Goal: Transaction & Acquisition: Purchase product/service

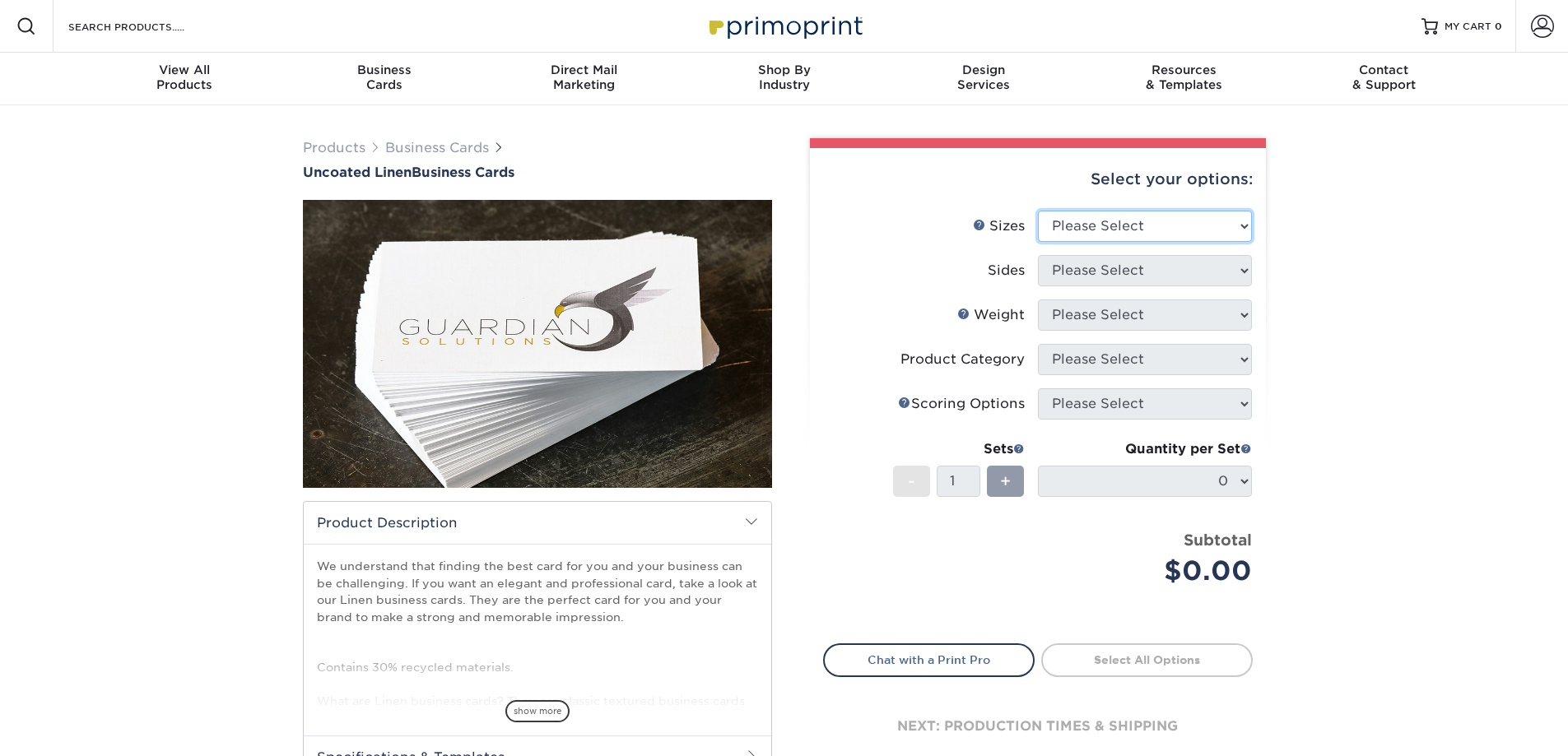
click at [1080, 227] on select "Please Select 2" x 3.5" - Standard 2" x 7" - Foldover Card 2.125" x 3.375" - Eu…" at bounding box center [1145, 226] width 214 height 31
select select "2.00x3.50"
click at [1038, 211] on select "Please Select 2" x 3.5" - Standard 2" x 7" - Foldover Card 2.125" x 3.375" - Eu…" at bounding box center [1145, 226] width 214 height 31
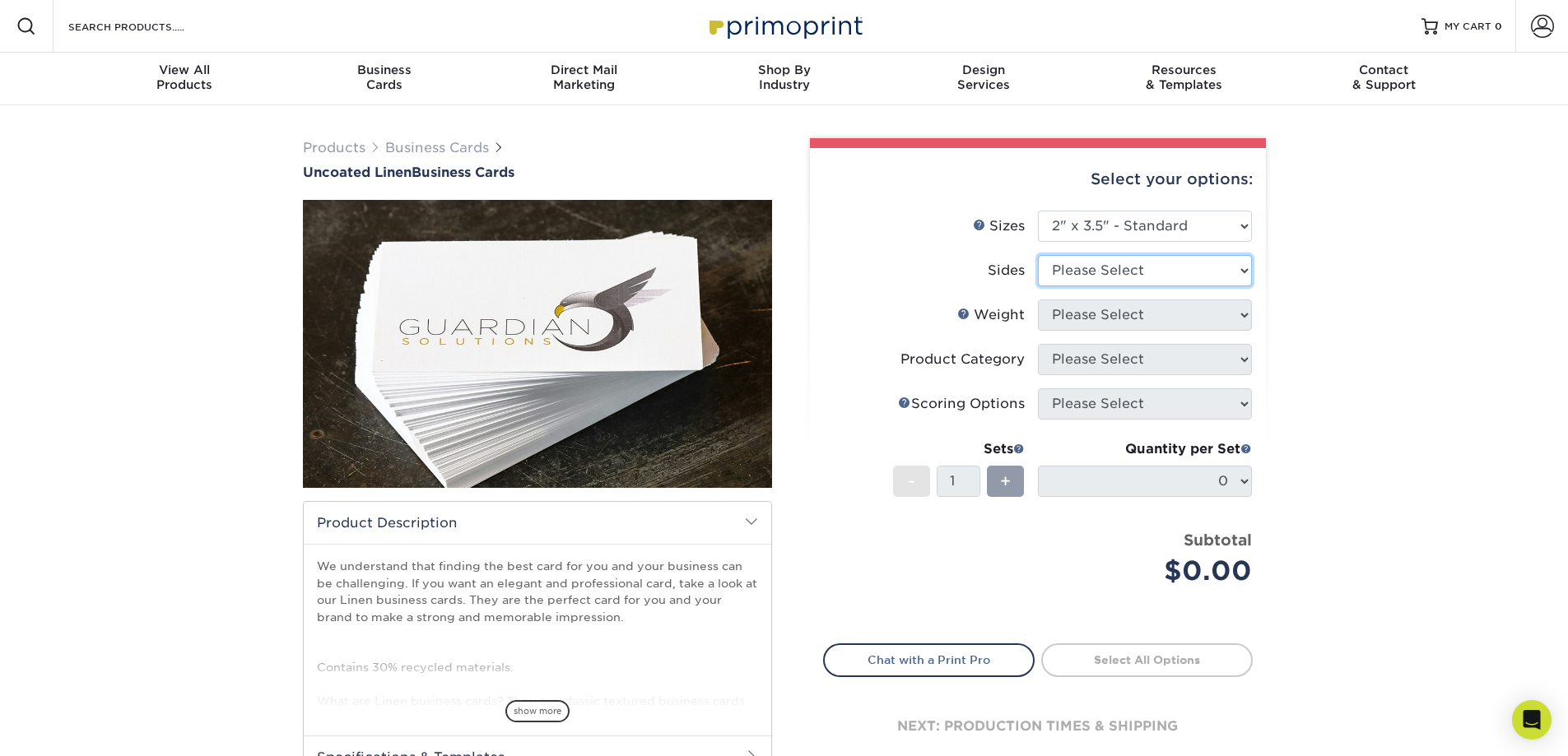
click at [1107, 273] on select "Please Select Print Both Sides Print Front Only" at bounding box center [1145, 270] width 214 height 31
select select "13abbda7-1d64-4f25-8bb2-c179b224825d"
click at [1038, 255] on select "Please Select Print Both Sides Print Front Only" at bounding box center [1145, 270] width 214 height 31
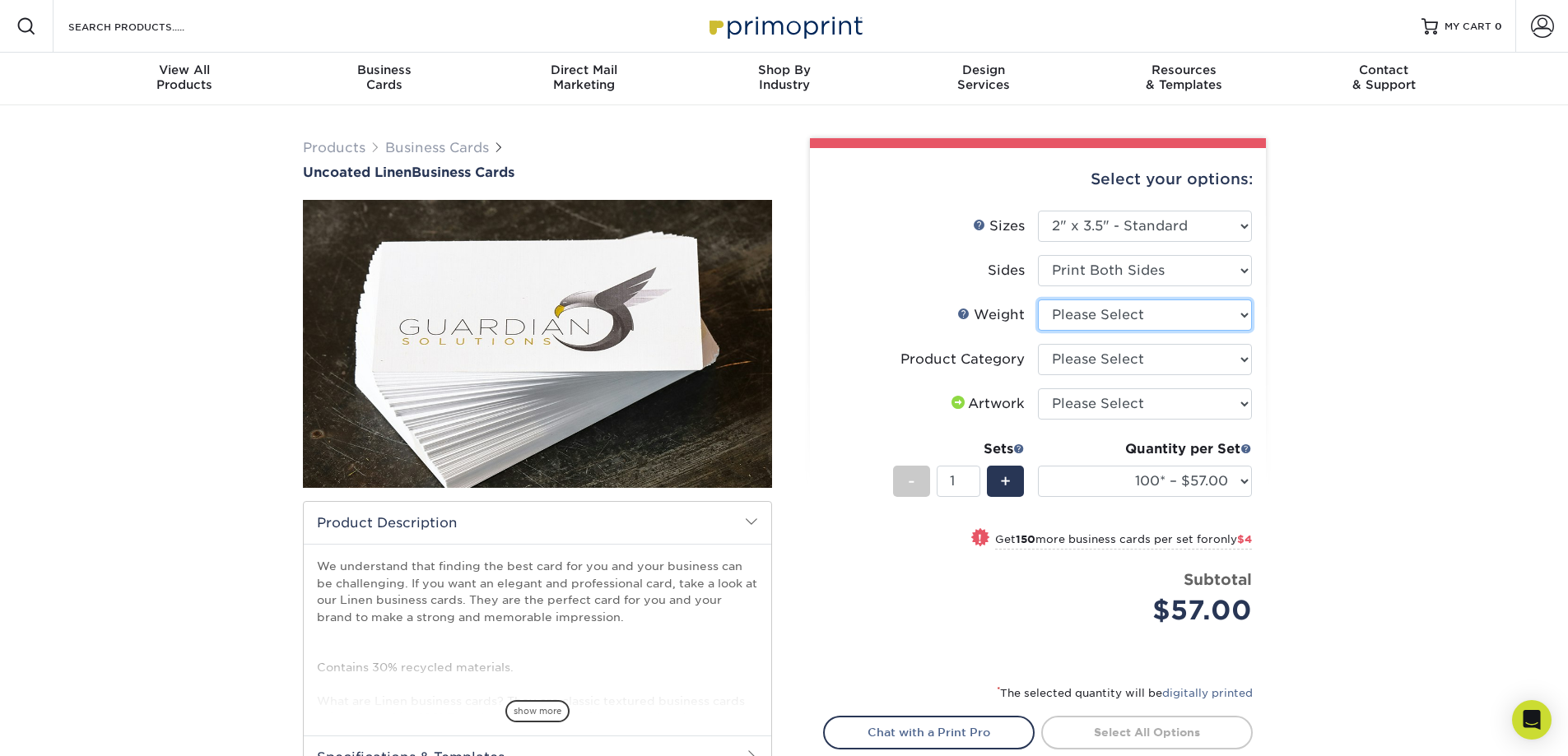
click at [1145, 312] on select "Please Select 100LB" at bounding box center [1145, 314] width 214 height 31
click at [934, 285] on label "Sides" at bounding box center [931, 270] width 214 height 31
click at [1084, 320] on select "Please Select 100LB" at bounding box center [1145, 314] width 214 height 31
click at [1038, 299] on select "Please Select 100LB" at bounding box center [1145, 314] width 214 height 31
click at [1103, 322] on select "Please Select 100LB" at bounding box center [1145, 314] width 214 height 31
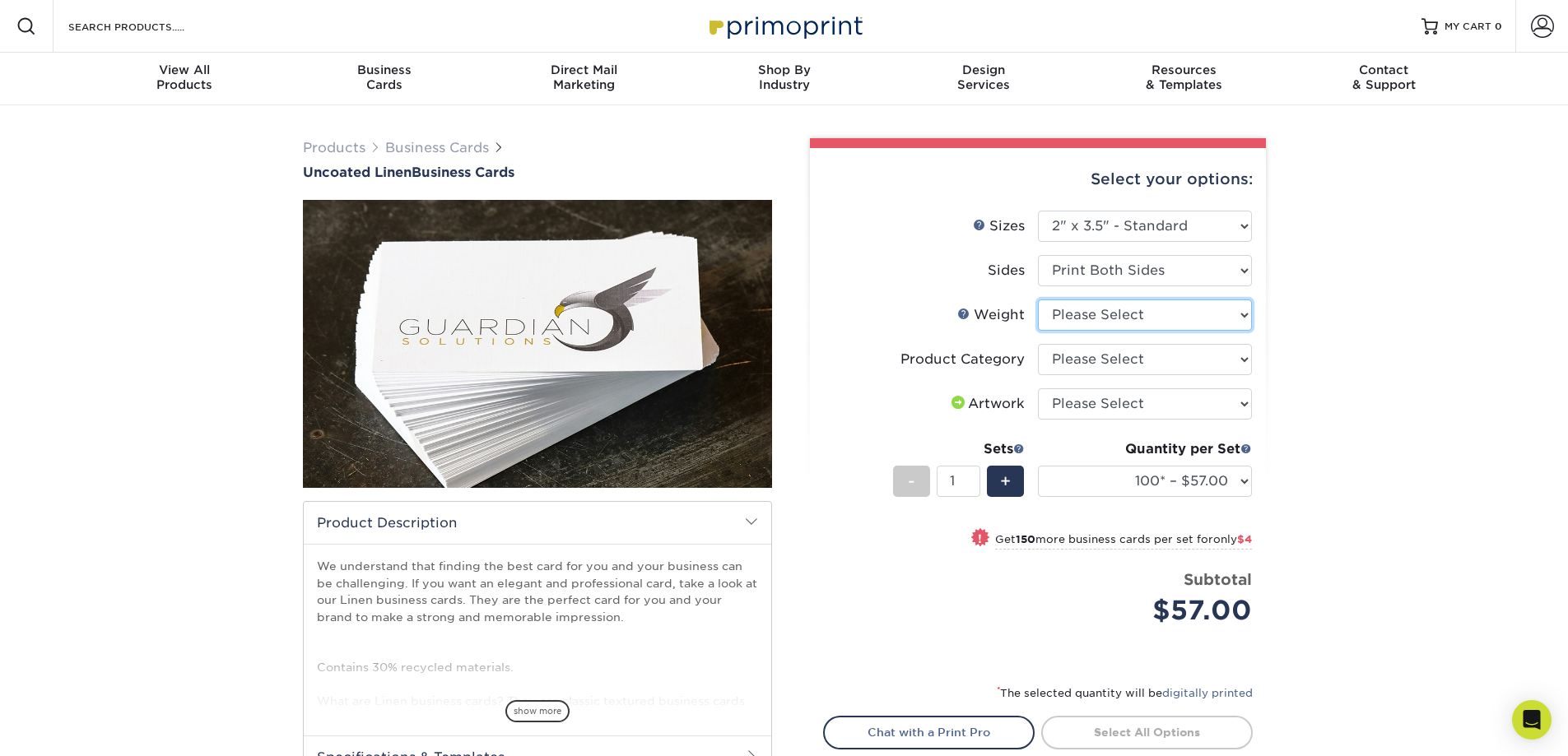
select select "100LB"
click at [1038, 299] on select "Please Select 100LB" at bounding box center [1145, 314] width 214 height 31
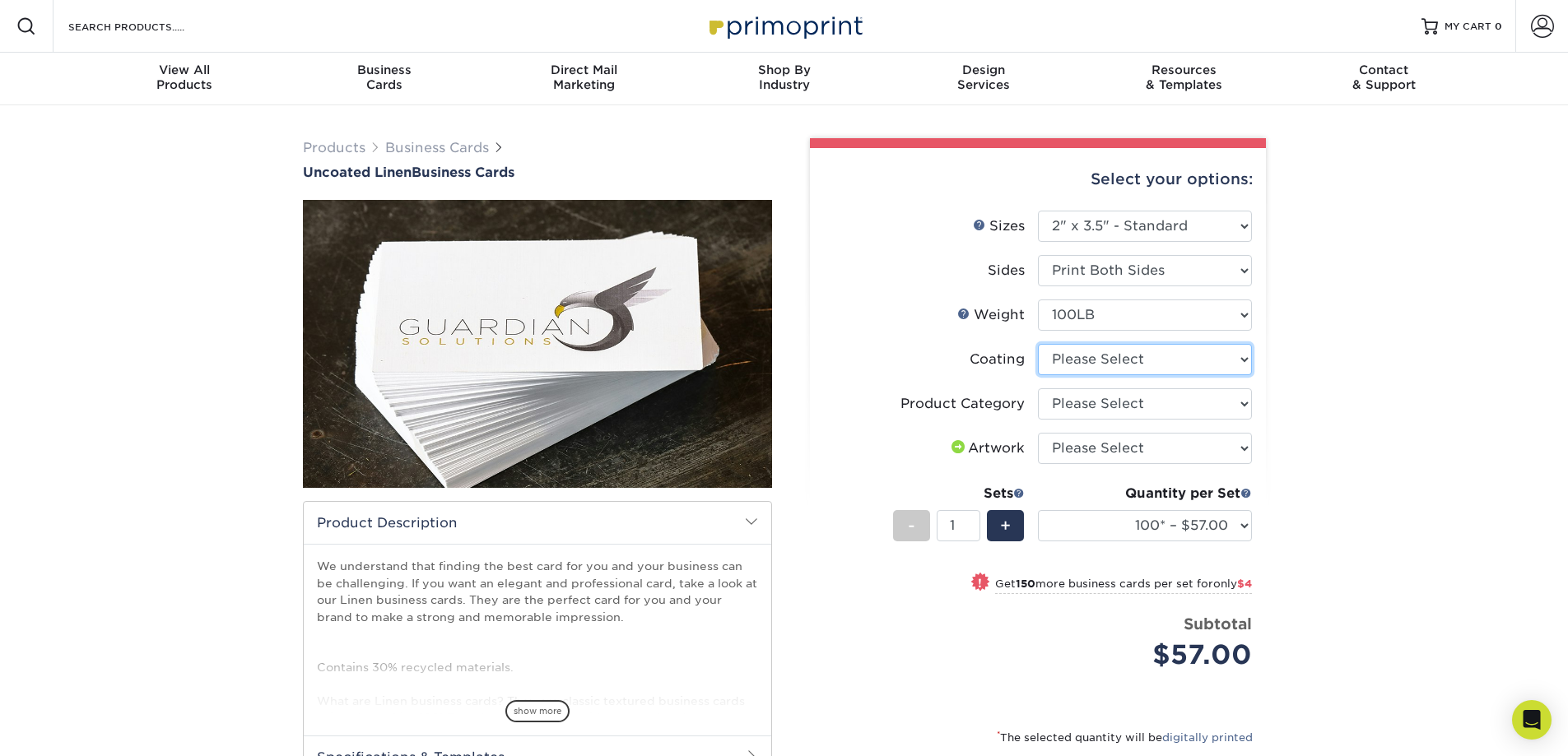
click at [1139, 356] on select at bounding box center [1145, 359] width 214 height 31
select select "3e7618de-abca-4bda-9f97-8b9129e913d8"
click at [1038, 344] on select at bounding box center [1145, 359] width 214 height 31
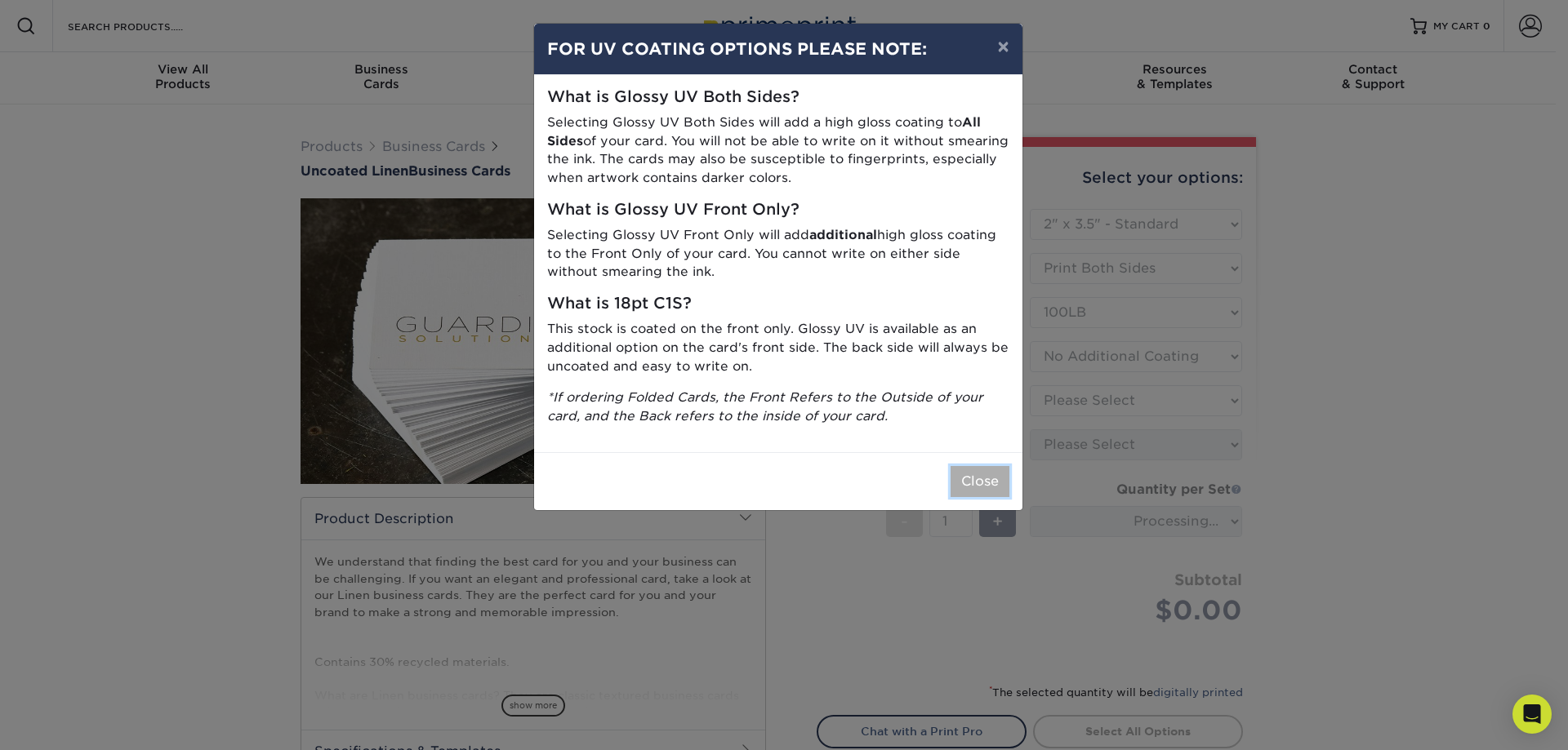
click at [1001, 496] on button "Close" at bounding box center [979, 481] width 59 height 31
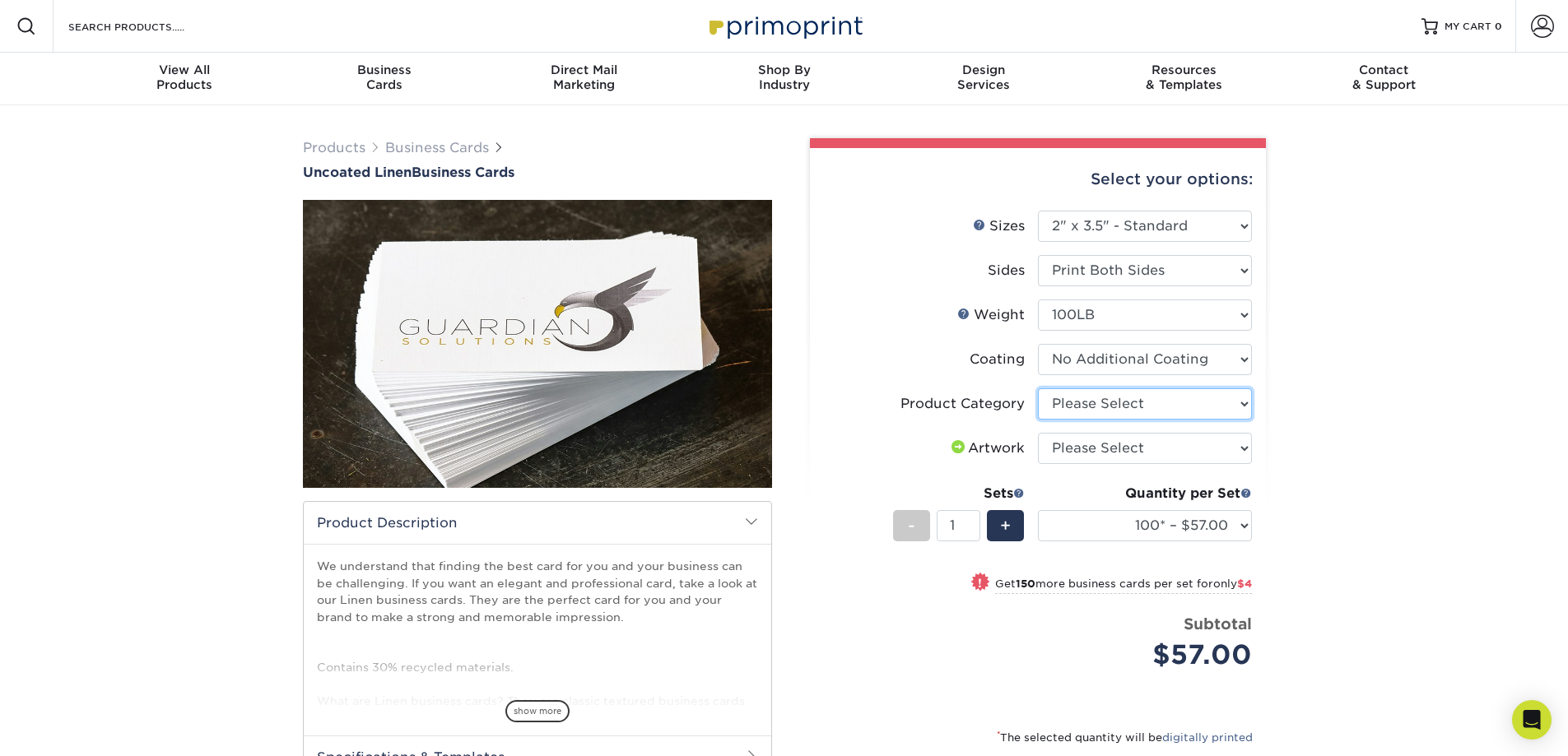
click at [1153, 404] on select "Please Select Business Cards" at bounding box center [1145, 404] width 214 height 31
